Goal: Information Seeking & Learning: Learn about a topic

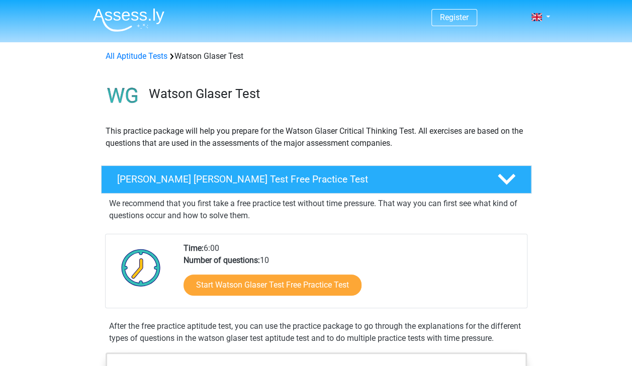
scroll to position [71, 0]
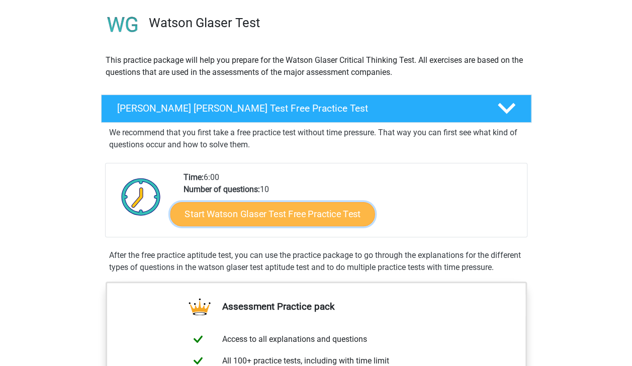
click at [297, 219] on link "Start Watson Glaser Test Free Practice Test" at bounding box center [272, 214] width 205 height 24
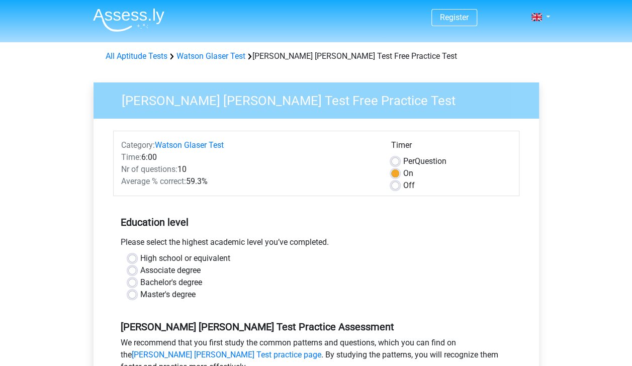
click at [140, 255] on label "High school or equivalent" at bounding box center [185, 258] width 90 height 12
click at [134, 255] on input "High school or equivalent" at bounding box center [132, 257] width 8 height 10
radio input "true"
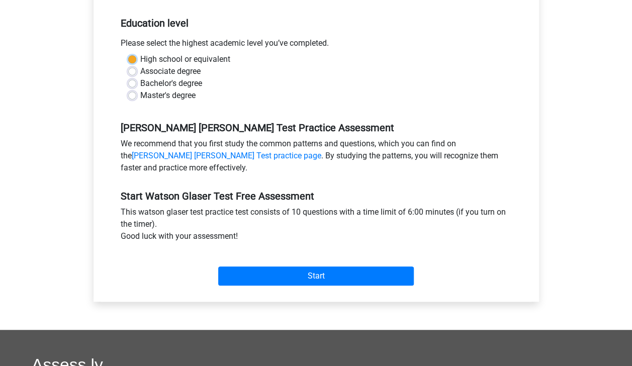
scroll to position [205, 0]
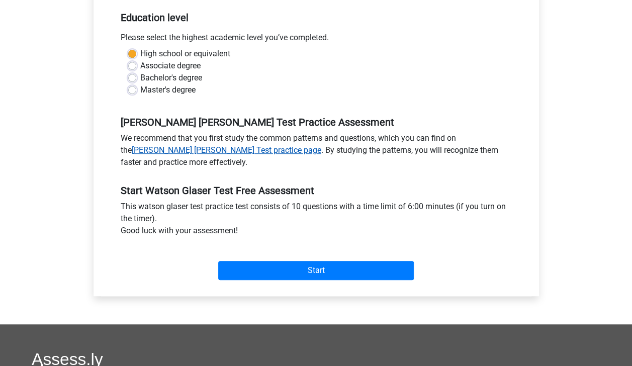
click at [321, 145] on link "[PERSON_NAME] [PERSON_NAME] Test practice page" at bounding box center [226, 150] width 189 height 10
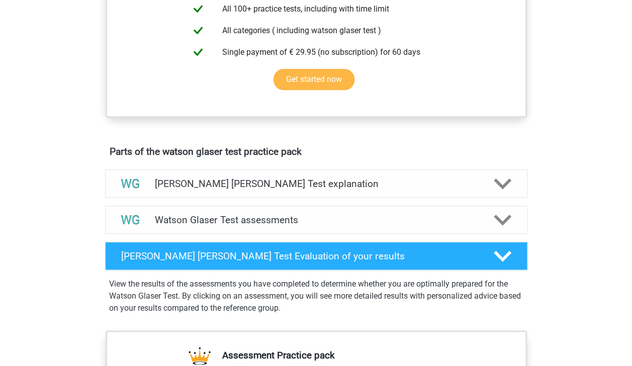
scroll to position [423, 0]
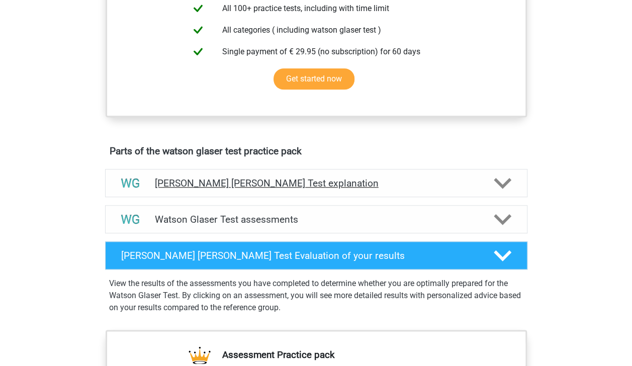
click at [267, 189] on h4 "Watson Glaser Test explanation" at bounding box center [316, 183] width 323 height 12
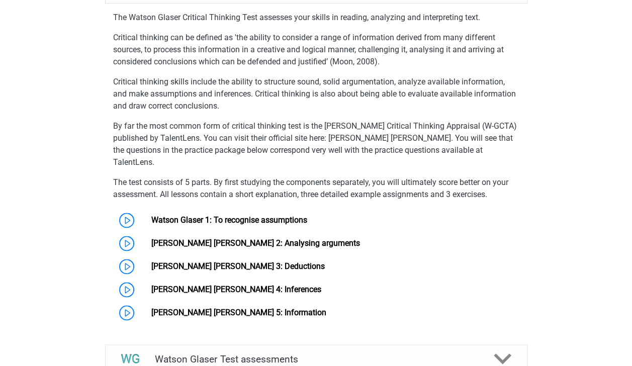
scroll to position [617, 0]
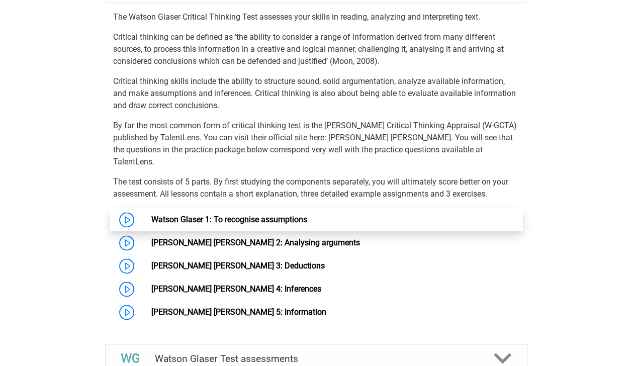
click at [151, 215] on link "Watson Glaser 1: To recognise assumptions" at bounding box center [229, 220] width 156 height 10
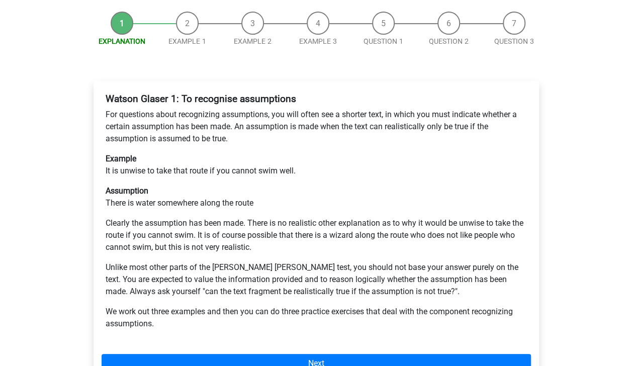
scroll to position [129, 0]
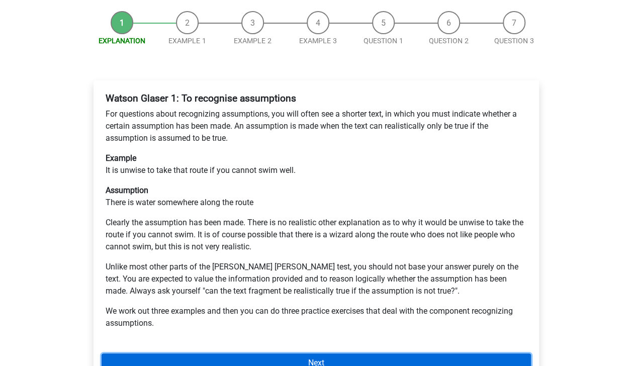
click at [309, 353] on link "Next" at bounding box center [315, 362] width 429 height 19
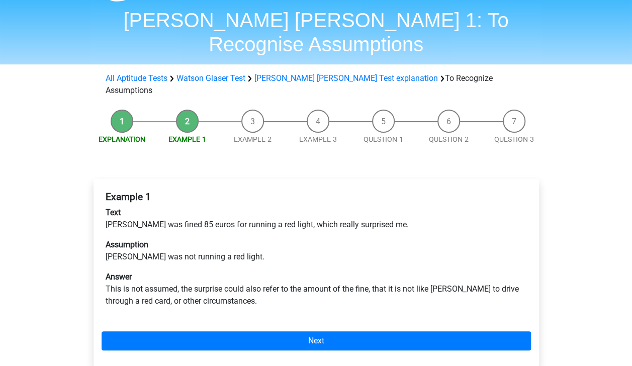
scroll to position [31, 0]
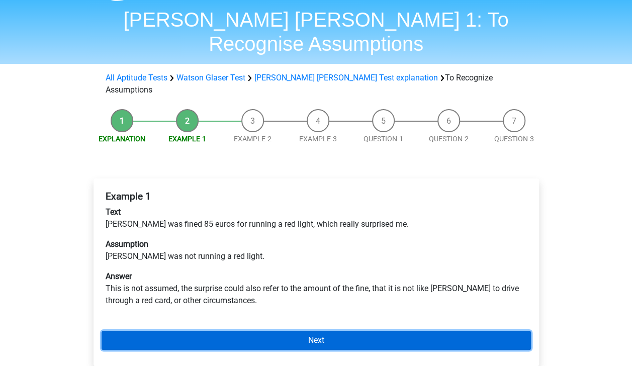
click at [336, 331] on link "Next" at bounding box center [315, 340] width 429 height 19
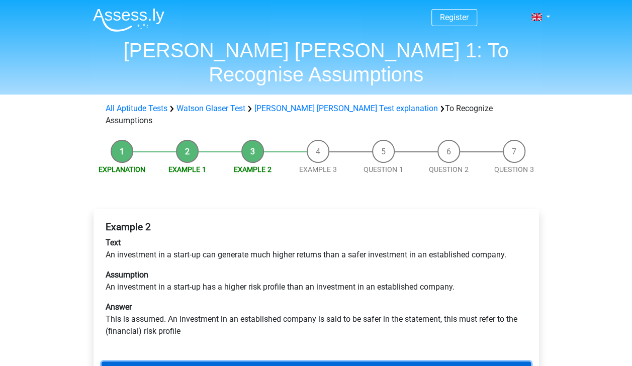
click at [326, 361] on link "Next" at bounding box center [315, 370] width 429 height 19
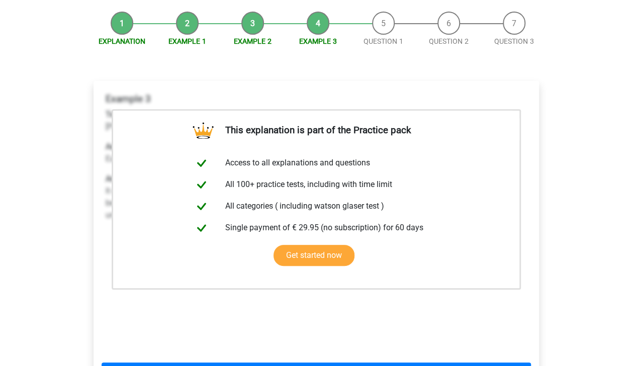
scroll to position [129, 0]
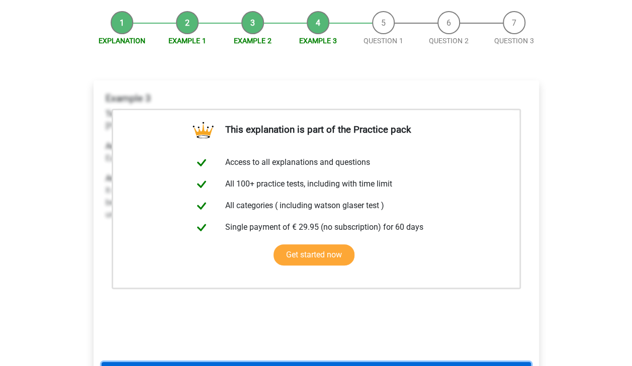
click at [325, 362] on link "Next" at bounding box center [315, 371] width 429 height 19
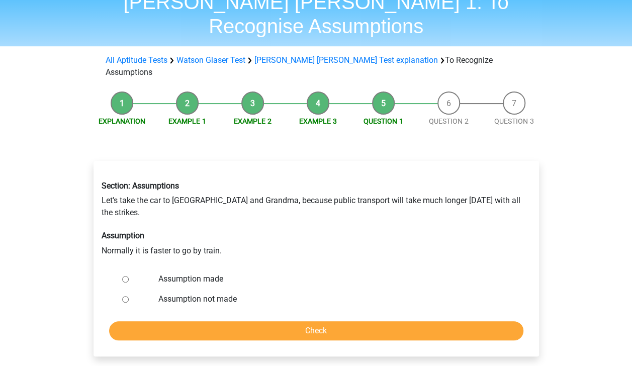
scroll to position [51, 0]
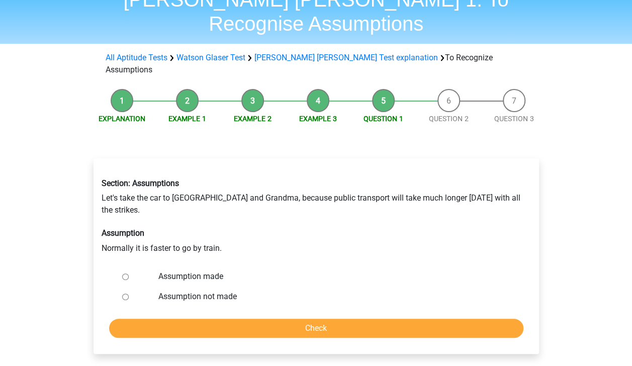
click at [323, 89] on li "Example 3" at bounding box center [317, 106] width 65 height 35
click at [310, 89] on li "Example 3" at bounding box center [317, 106] width 65 height 35
click at [125, 273] on input "Assumption made" at bounding box center [125, 276] width 7 height 7
radio input "true"
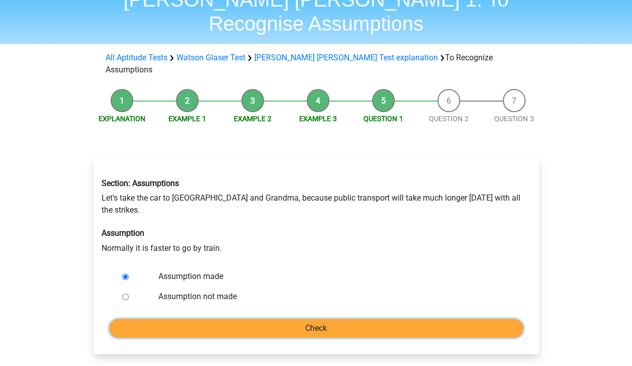
click at [230, 319] on input "Check" at bounding box center [316, 328] width 414 height 19
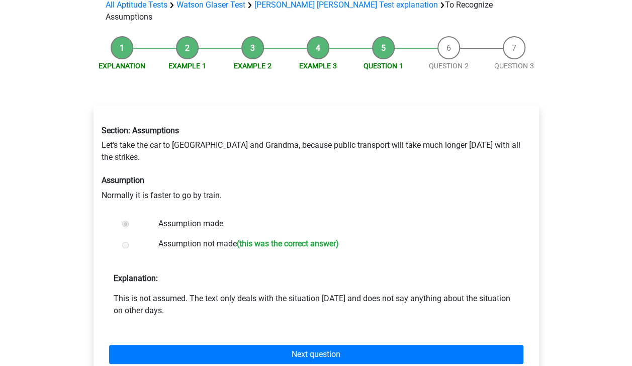
scroll to position [104, 0]
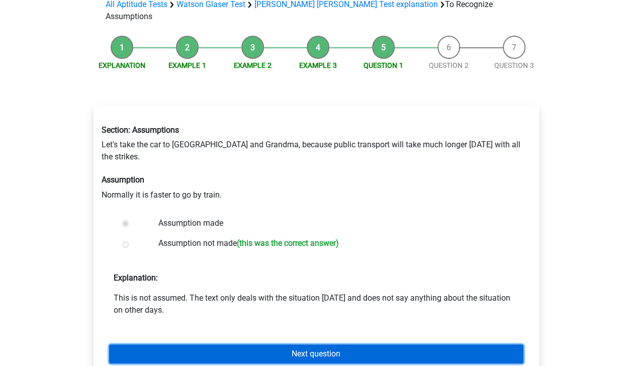
click at [269, 344] on link "Next question" at bounding box center [316, 353] width 414 height 19
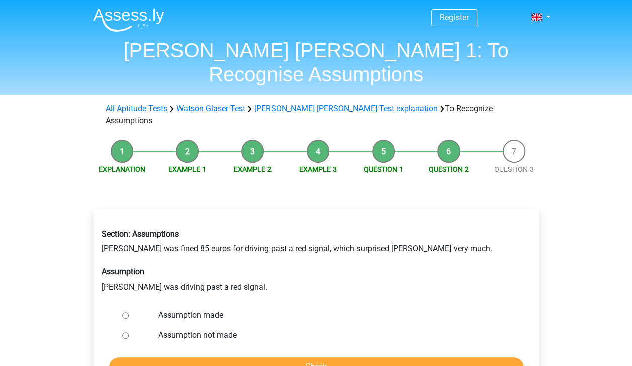
click at [127, 332] on input "Assumption not made" at bounding box center [125, 335] width 7 height 7
radio input "true"
click at [212, 357] on input "Check" at bounding box center [316, 366] width 414 height 19
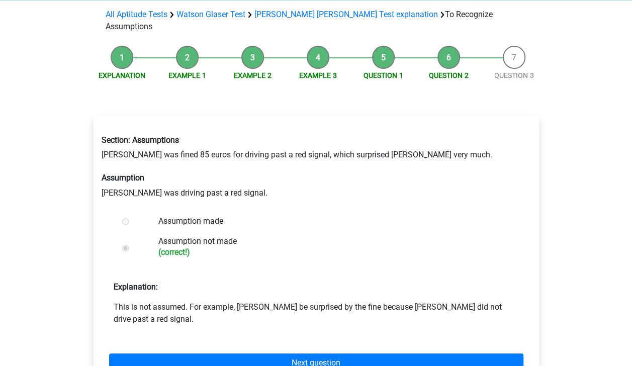
scroll to position [100, 0]
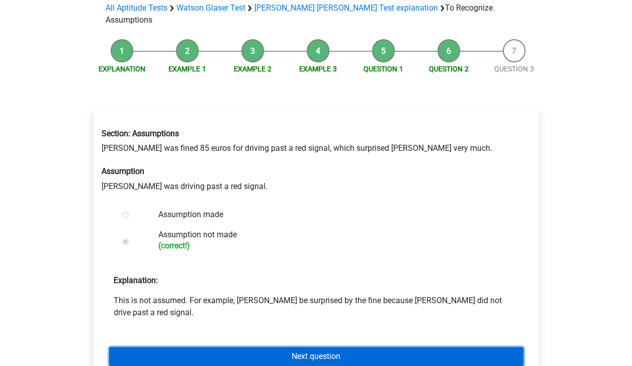
click at [301, 347] on link "Next question" at bounding box center [316, 356] width 414 height 19
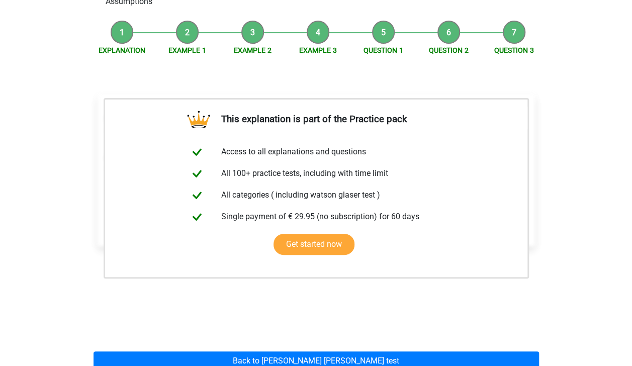
scroll to position [122, 0]
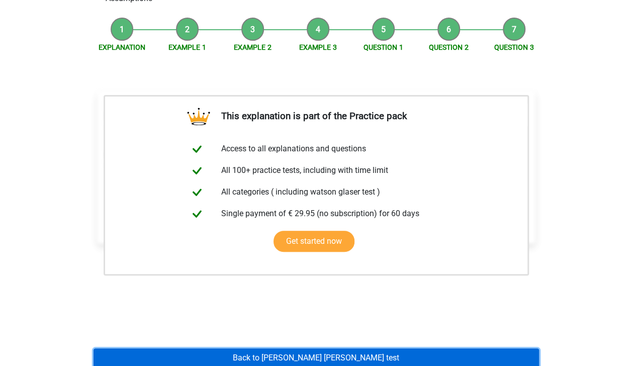
click at [308, 348] on link "Back to [PERSON_NAME] [PERSON_NAME] test" at bounding box center [315, 357] width 445 height 19
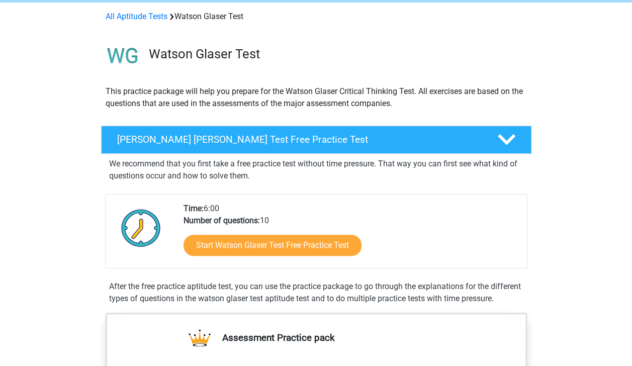
scroll to position [42, 0]
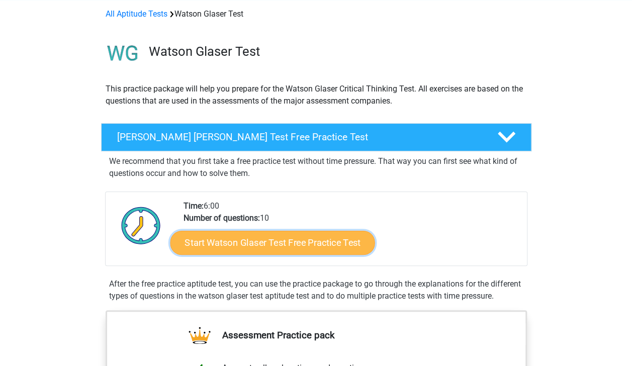
click at [313, 241] on link "Start Watson Glaser Test Free Practice Test" at bounding box center [272, 243] width 205 height 24
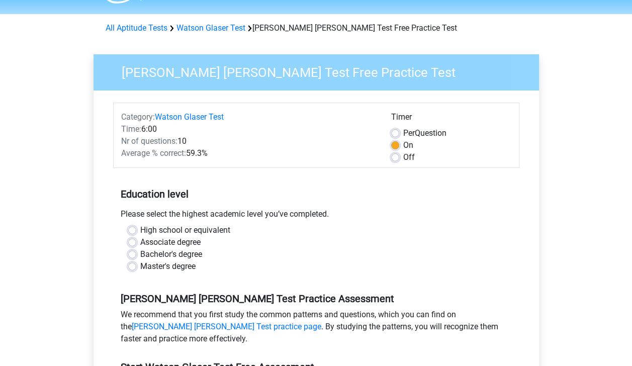
scroll to position [37, 0]
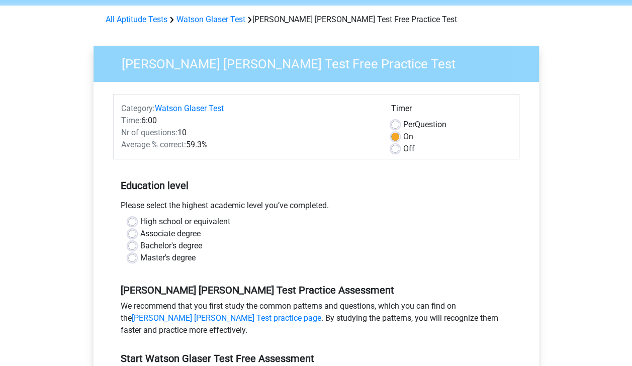
click at [140, 222] on label "High school or equivalent" at bounding box center [185, 222] width 90 height 12
click at [134, 222] on input "High school or equivalent" at bounding box center [132, 221] width 8 height 10
radio input "true"
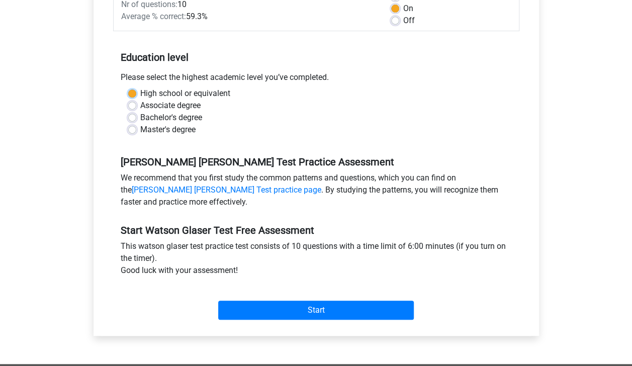
scroll to position [167, 0]
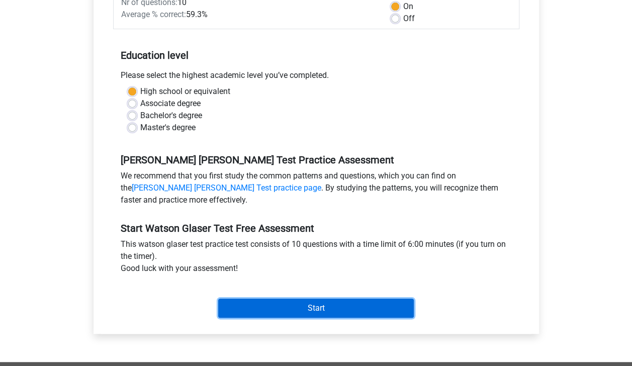
click at [288, 311] on input "Start" at bounding box center [315, 307] width 195 height 19
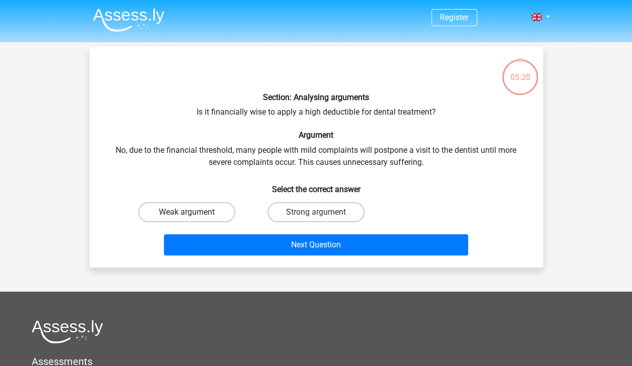
click at [216, 219] on label "Weak argument" at bounding box center [186, 212] width 97 height 20
click at [193, 219] on input "Weak argument" at bounding box center [189, 215] width 7 height 7
radio input "true"
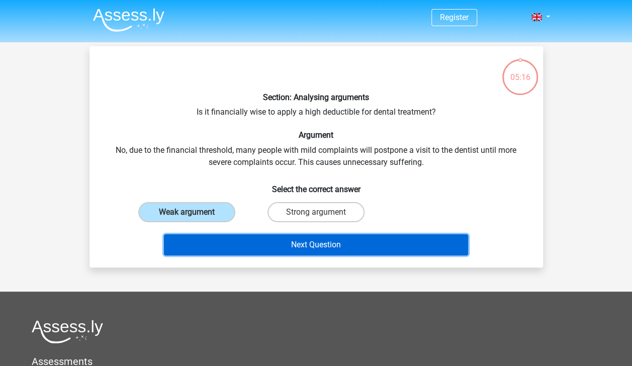
click at [311, 251] on button "Next Question" at bounding box center [316, 244] width 304 height 21
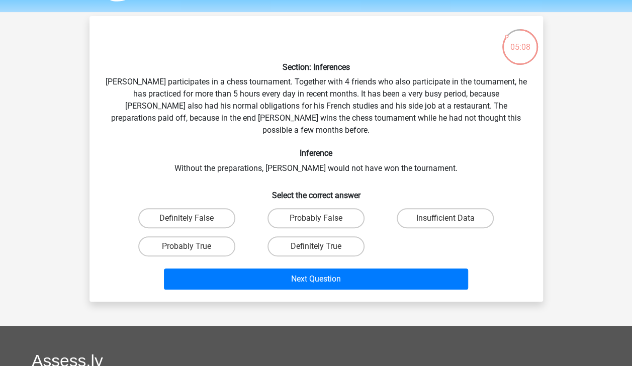
scroll to position [28, 0]
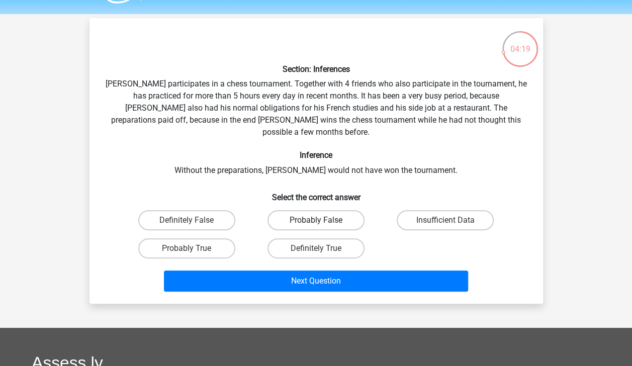
click at [348, 210] on label "Probably False" at bounding box center [315, 220] width 97 height 20
click at [322, 220] on input "Probably False" at bounding box center [319, 223] width 7 height 7
radio input "true"
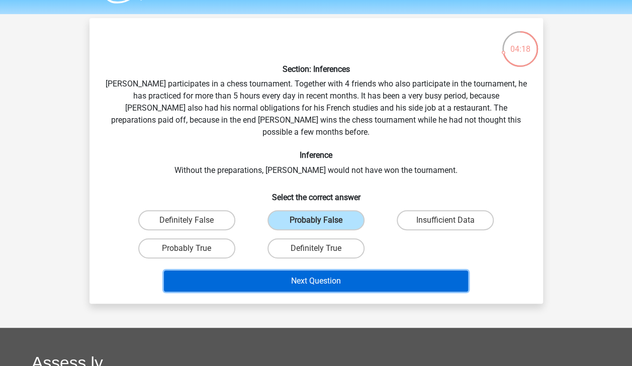
click at [360, 272] on button "Next Question" at bounding box center [316, 280] width 304 height 21
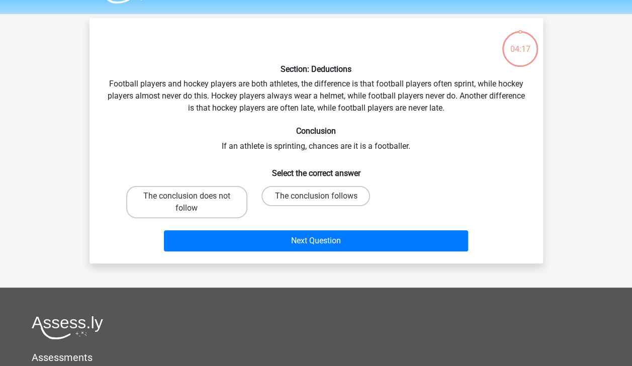
scroll to position [46, 0]
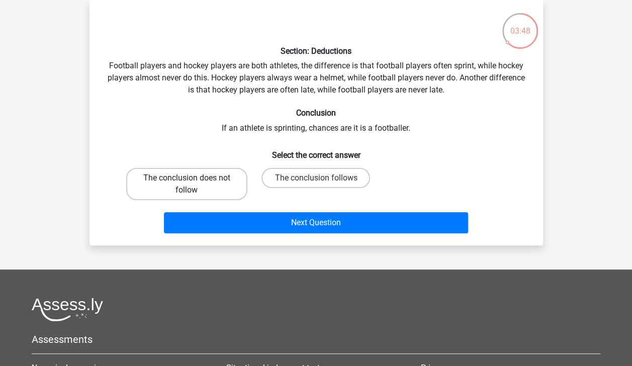
click at [204, 188] on label "The conclusion does not follow" at bounding box center [186, 184] width 121 height 32
click at [193, 184] on input "The conclusion does not follow" at bounding box center [189, 181] width 7 height 7
radio input "true"
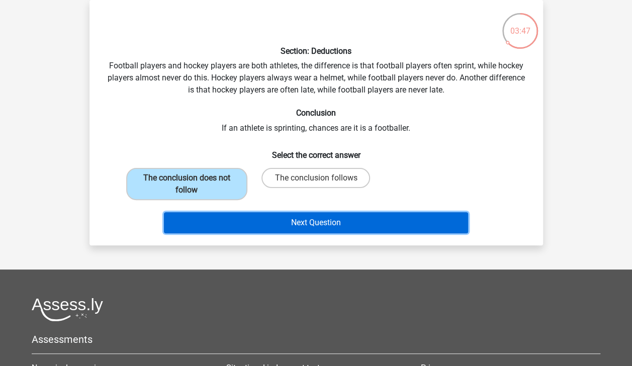
click at [334, 219] on button "Next Question" at bounding box center [316, 222] width 304 height 21
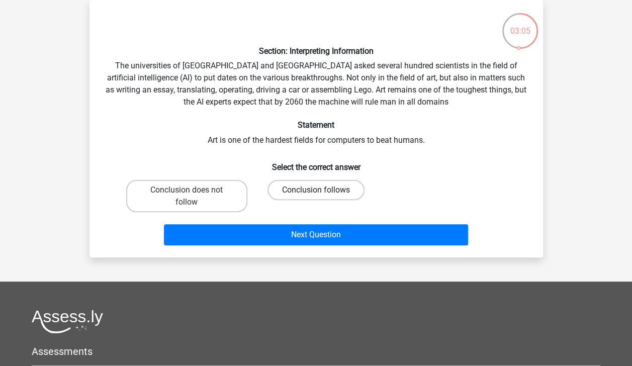
click at [313, 191] on label "Conclusion follows" at bounding box center [315, 190] width 97 height 20
click at [316, 191] on input "Conclusion follows" at bounding box center [319, 193] width 7 height 7
radio input "true"
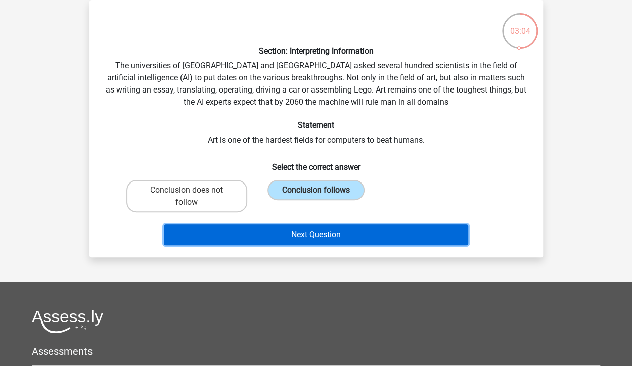
click at [319, 232] on button "Next Question" at bounding box center [316, 234] width 304 height 21
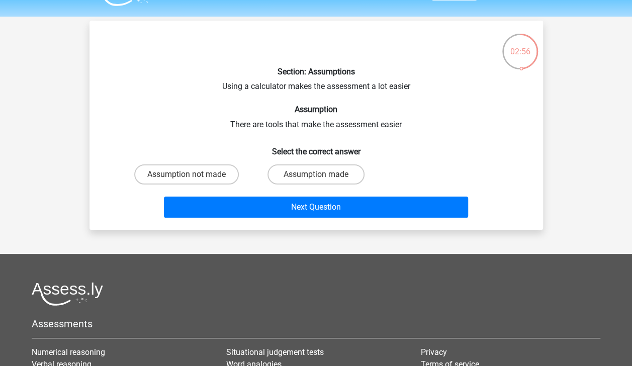
scroll to position [26, 0]
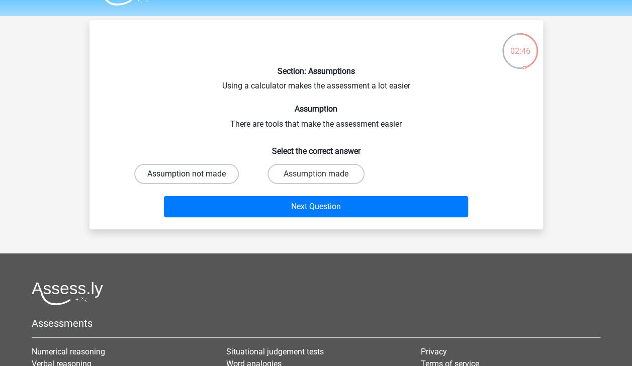
click at [207, 174] on label "Assumption not made" at bounding box center [186, 174] width 105 height 20
click at [193, 174] on input "Assumption not made" at bounding box center [189, 177] width 7 height 7
radio input "true"
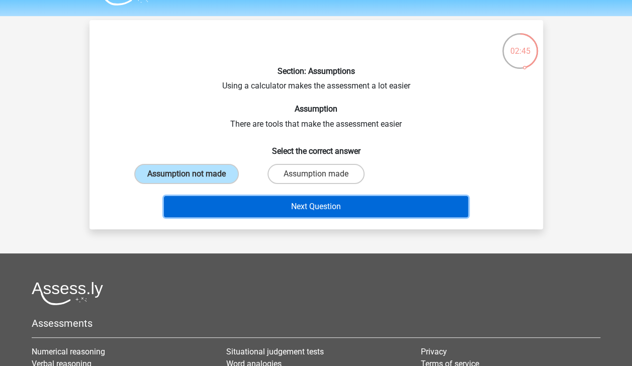
click at [284, 200] on button "Next Question" at bounding box center [316, 206] width 304 height 21
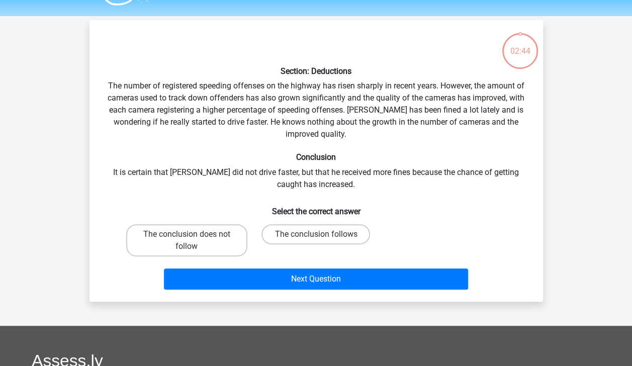
scroll to position [46, 0]
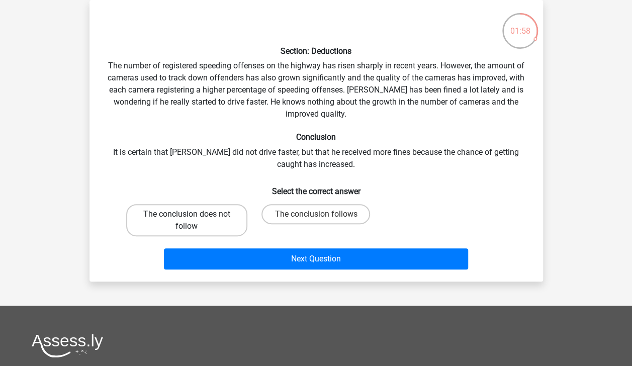
click at [219, 217] on label "The conclusion does not follow" at bounding box center [186, 220] width 121 height 32
click at [193, 217] on input "The conclusion does not follow" at bounding box center [189, 217] width 7 height 7
radio input "true"
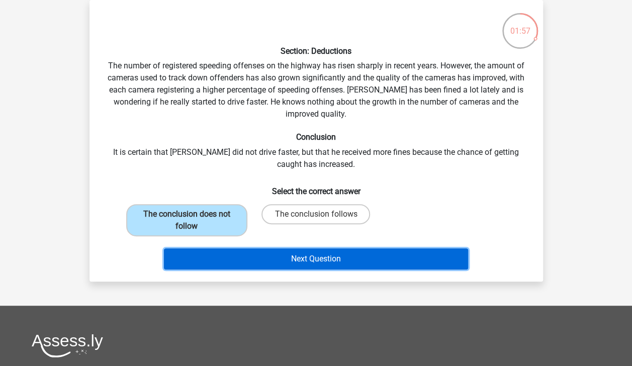
click at [289, 260] on button "Next Question" at bounding box center [316, 258] width 304 height 21
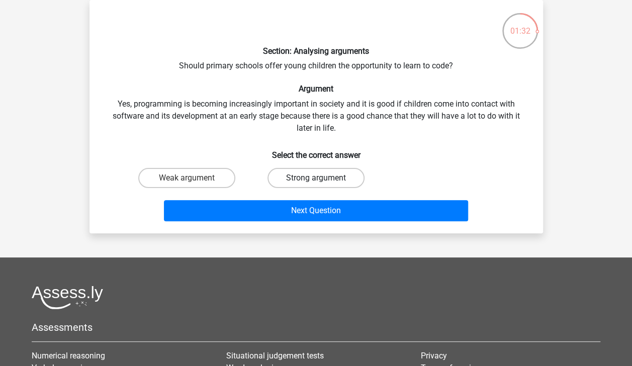
click at [308, 175] on label "Strong argument" at bounding box center [315, 178] width 97 height 20
click at [316, 178] on input "Strong argument" at bounding box center [319, 181] width 7 height 7
radio input "true"
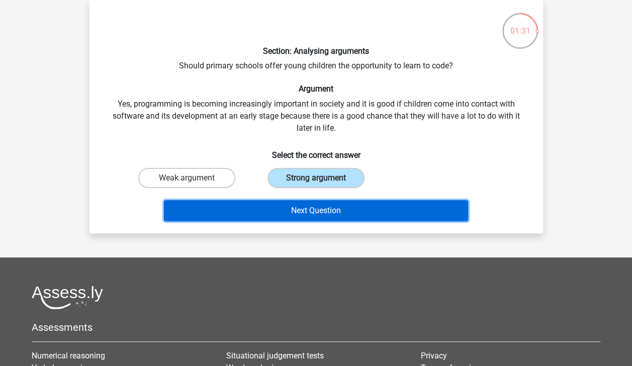
click at [323, 215] on button "Next Question" at bounding box center [316, 210] width 304 height 21
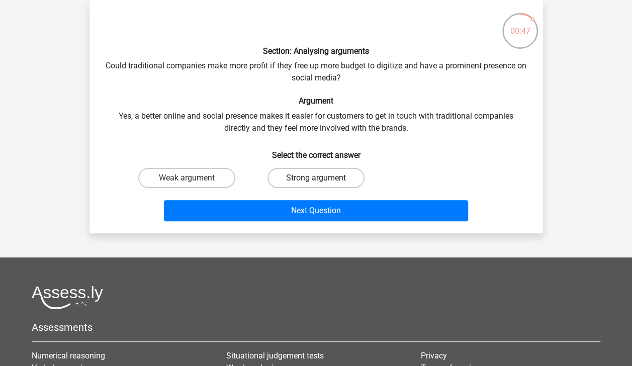
click at [324, 170] on label "Strong argument" at bounding box center [315, 178] width 97 height 20
click at [322, 178] on input "Strong argument" at bounding box center [319, 181] width 7 height 7
radio input "true"
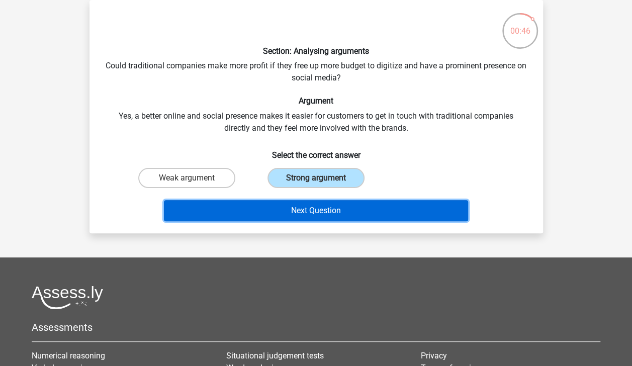
click at [317, 212] on button "Next Question" at bounding box center [316, 210] width 304 height 21
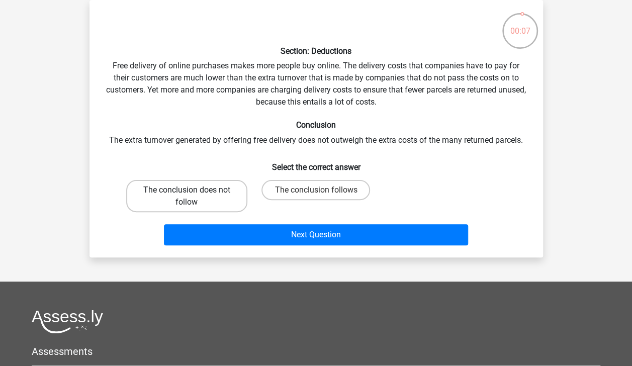
click at [214, 192] on label "The conclusion does not follow" at bounding box center [186, 196] width 121 height 32
click at [193, 192] on input "The conclusion does not follow" at bounding box center [189, 193] width 7 height 7
radio input "true"
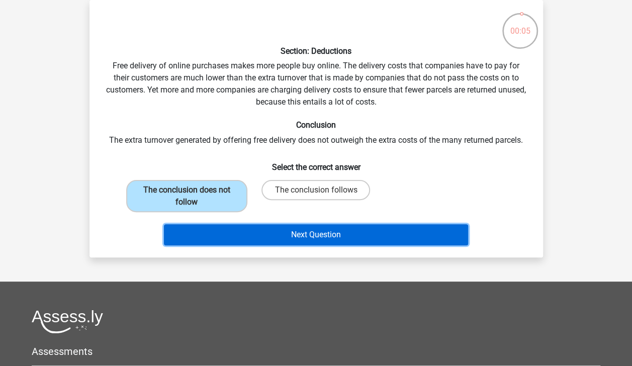
click at [351, 235] on button "Next Question" at bounding box center [316, 234] width 304 height 21
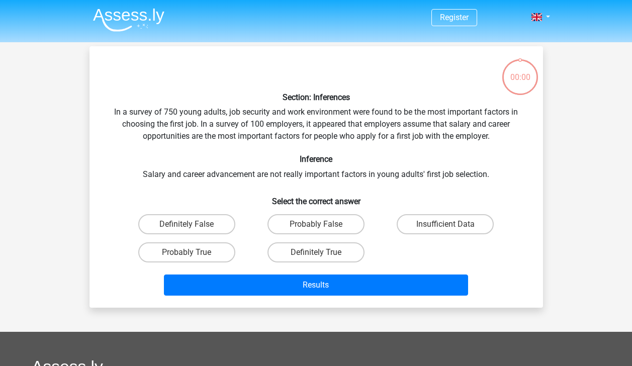
scroll to position [46, 0]
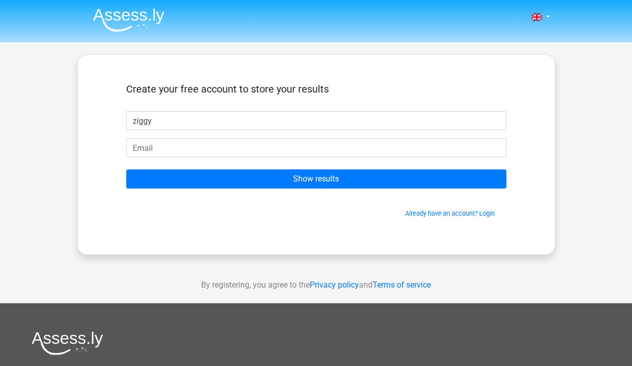
type input "ziggy"
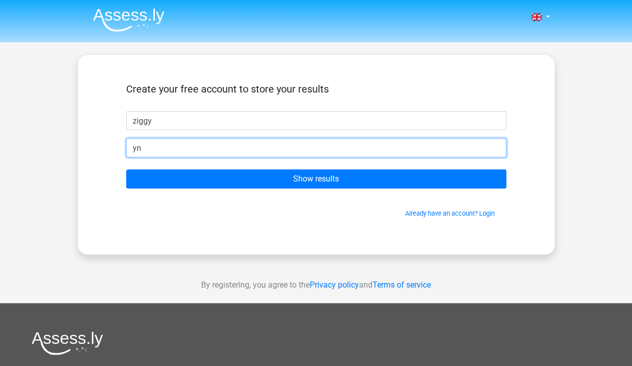
type input "y"
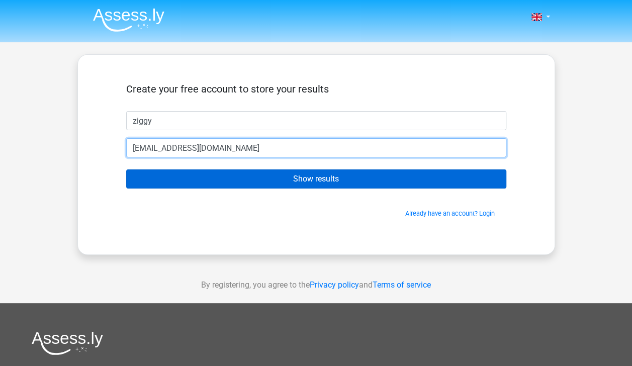
type input "[EMAIL_ADDRESS][DOMAIN_NAME]"
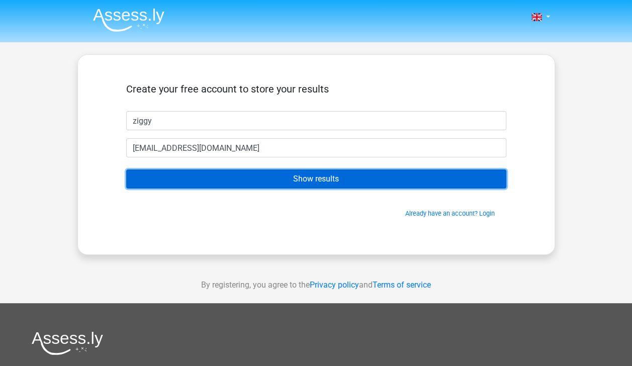
click at [386, 174] on input "Show results" at bounding box center [316, 178] width 380 height 19
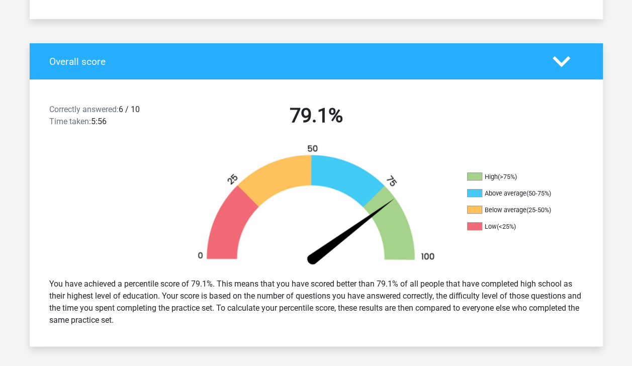
scroll to position [176, 0]
